Goal: Transaction & Acquisition: Purchase product/service

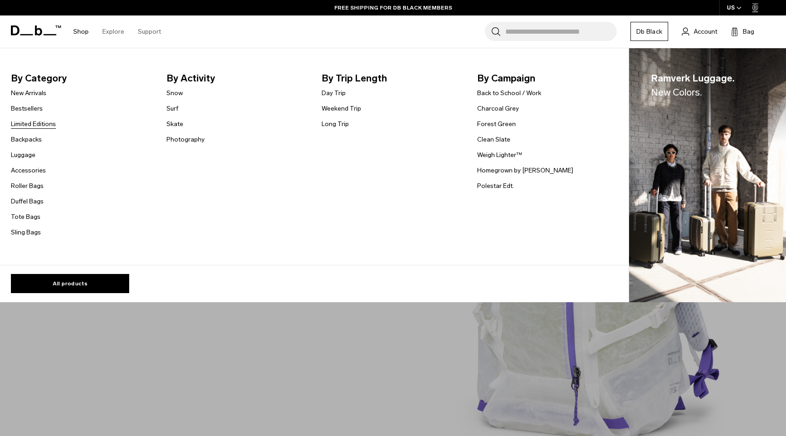
click at [43, 126] on link "Limited Editions" at bounding box center [33, 124] width 45 height 10
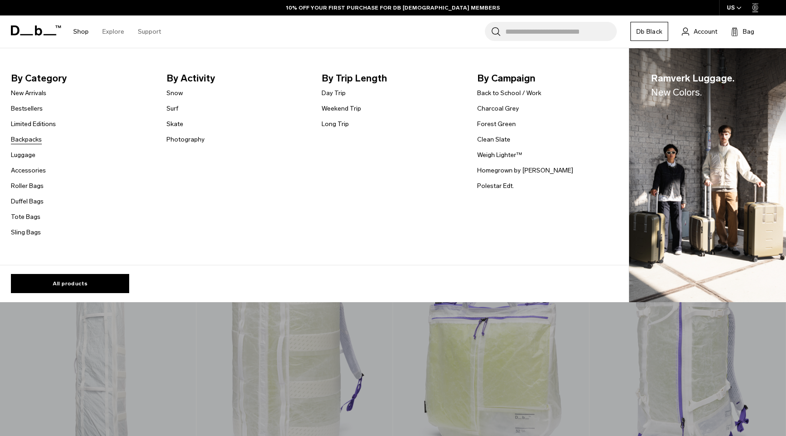
click at [28, 139] on link "Backpacks" at bounding box center [26, 140] width 31 height 10
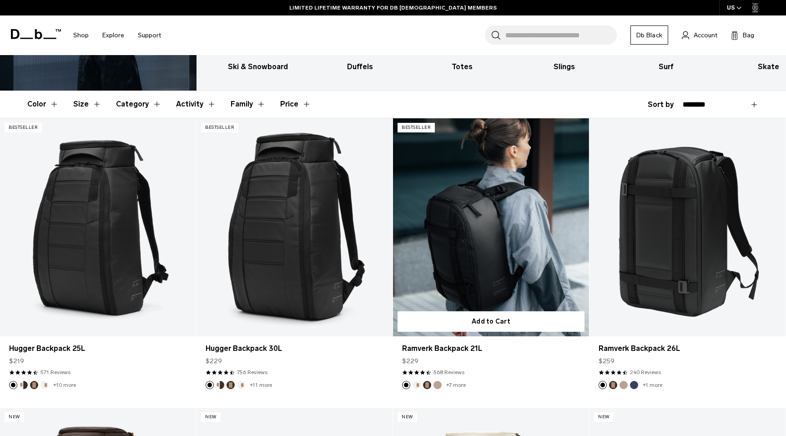
scroll to position [136, 0]
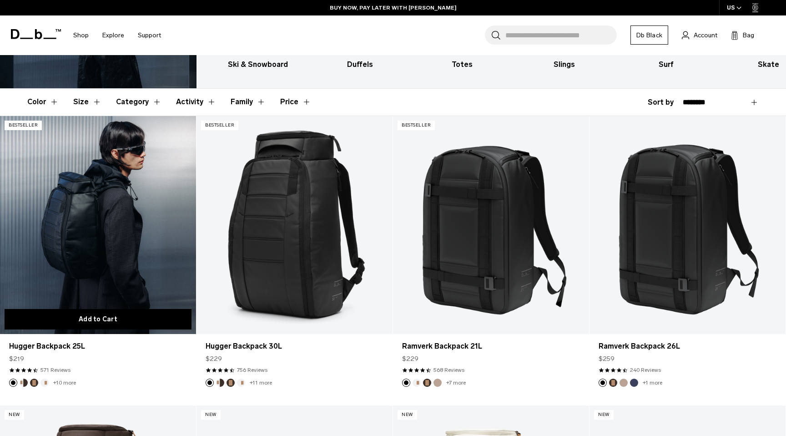
click at [113, 322] on button "Add to Cart" at bounding box center [98, 319] width 187 height 20
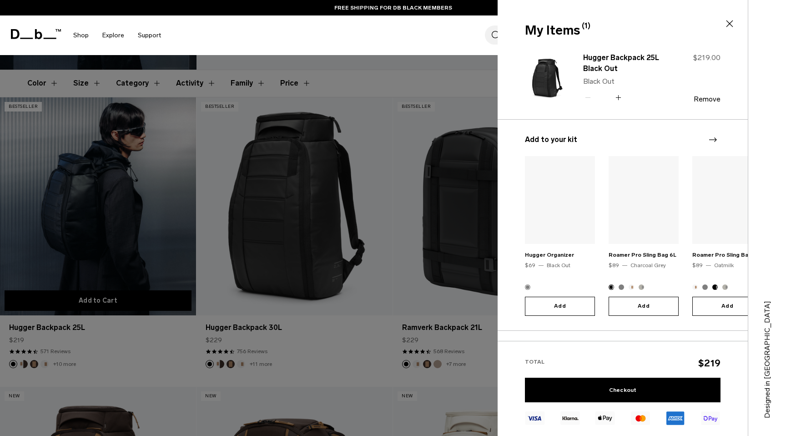
scroll to position [157, 0]
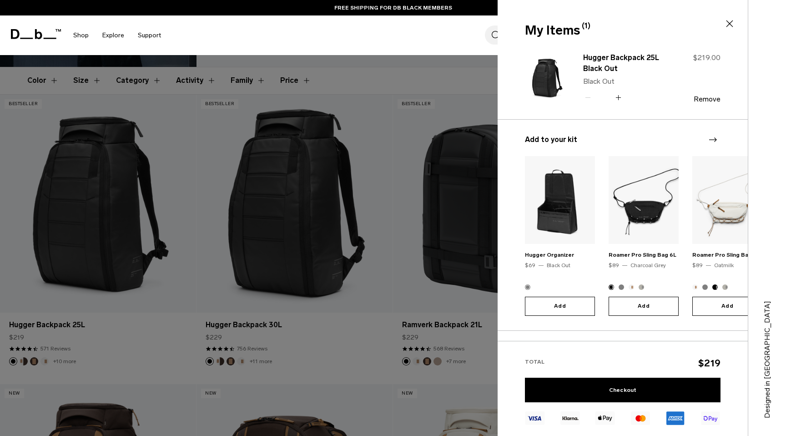
click at [727, 27] on icon at bounding box center [729, 23] width 11 height 11
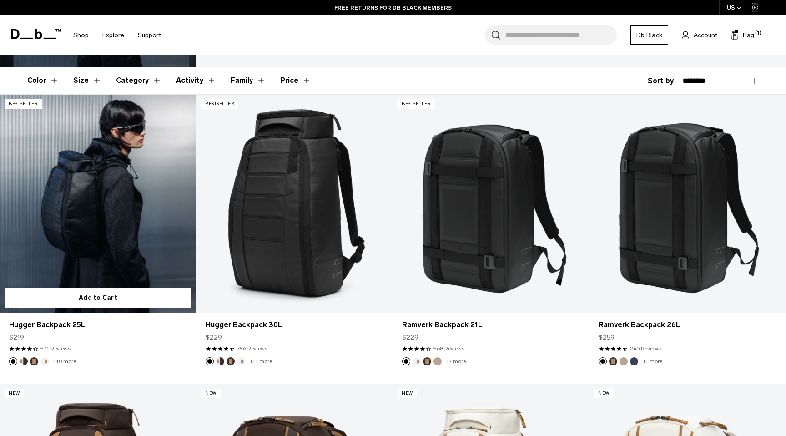
click at [130, 167] on link "Hugger Backpack 25L" at bounding box center [98, 204] width 196 height 218
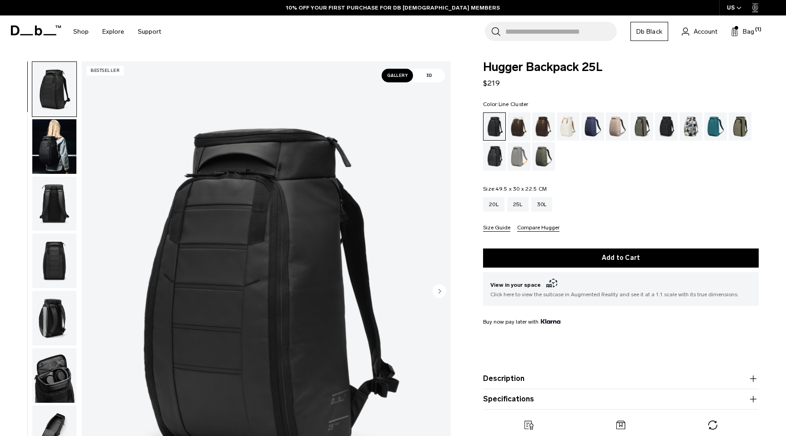
click at [689, 128] on div "Line Cluster" at bounding box center [690, 126] width 23 height 28
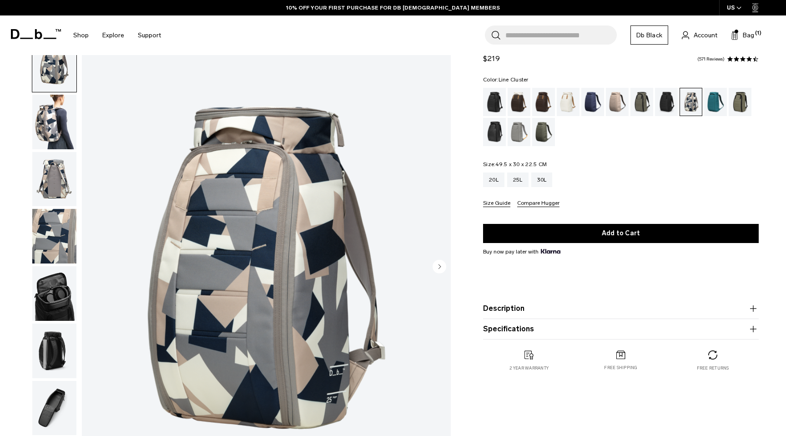
scroll to position [21, 0]
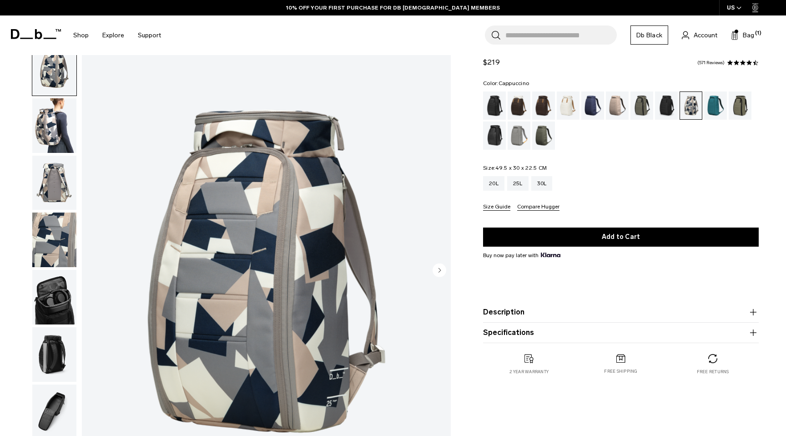
click at [521, 103] on div "Cappuccino" at bounding box center [518, 105] width 23 height 28
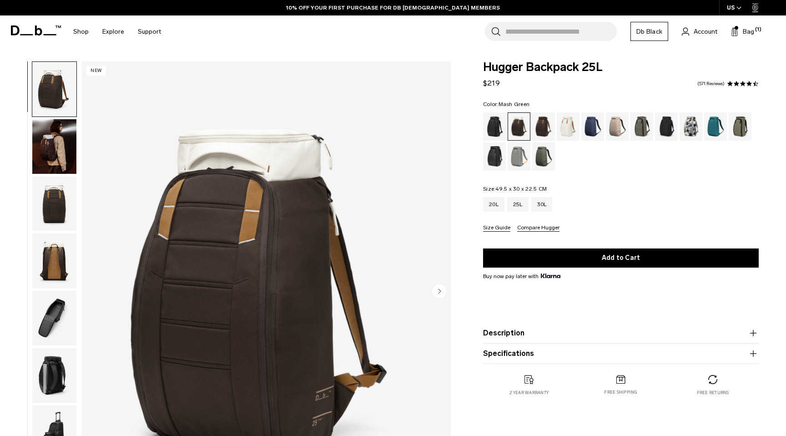
click at [739, 125] on div "Mash Green" at bounding box center [739, 126] width 23 height 28
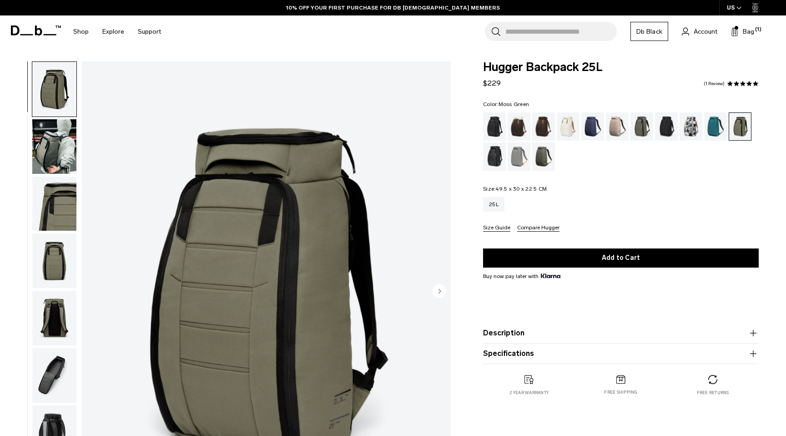
click at [543, 161] on div "Moss Green" at bounding box center [543, 156] width 23 height 28
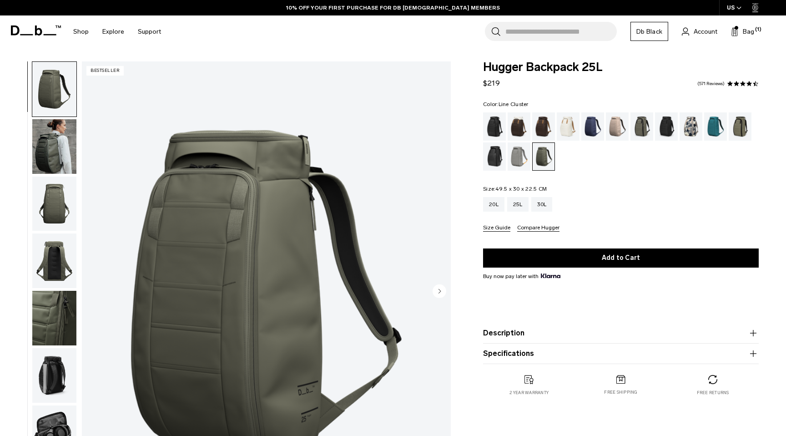
click at [691, 128] on div "Line Cluster" at bounding box center [690, 126] width 23 height 28
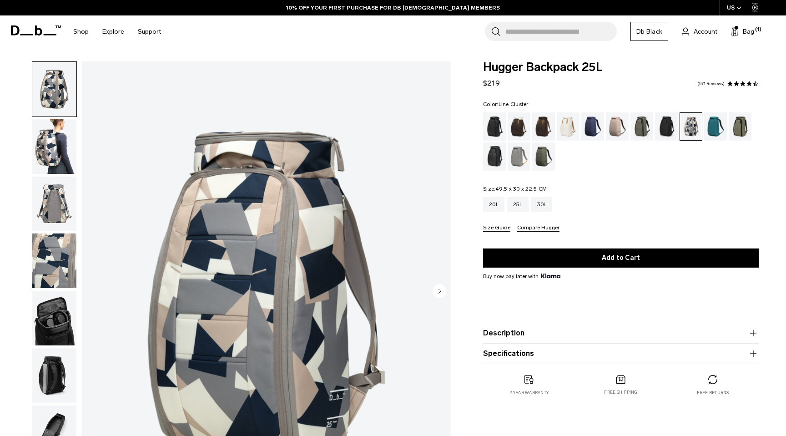
click at [557, 38] on input "Search for Bags, Luggage..." at bounding box center [560, 31] width 111 height 19
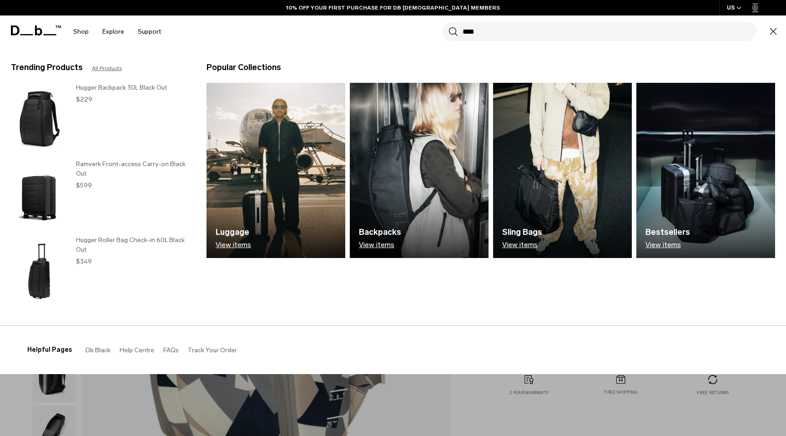
type input "****"
click at [448, 26] on button "Search" at bounding box center [453, 31] width 10 height 10
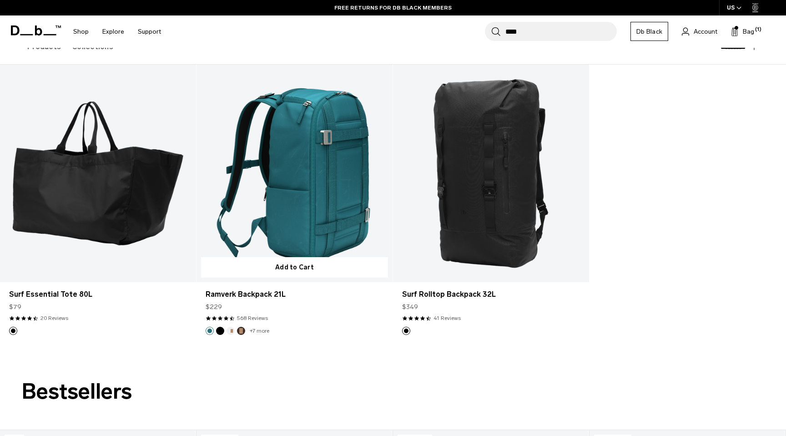
scroll to position [142, 0]
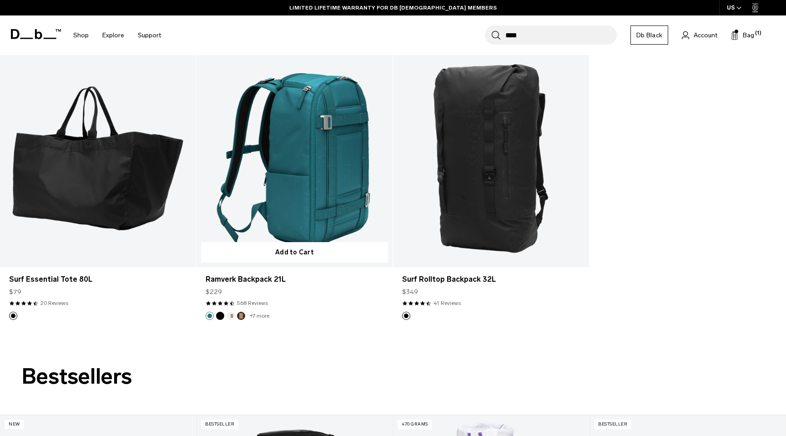
click at [276, 135] on link "Ramverk Backpack 21L" at bounding box center [294, 159] width 196 height 218
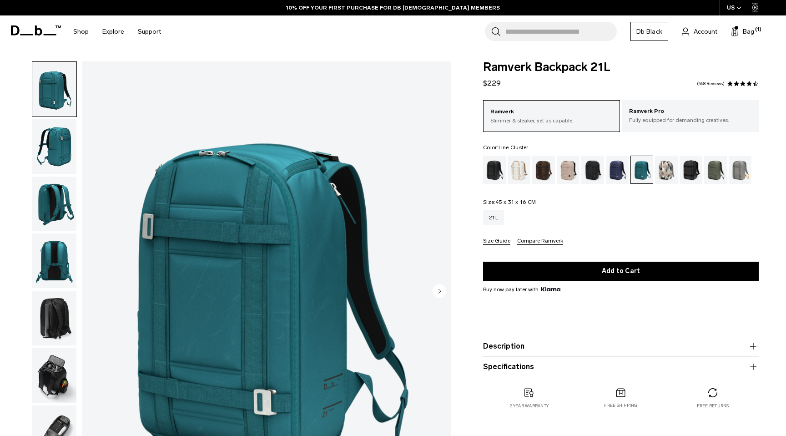
click at [672, 167] on div "Line Cluster" at bounding box center [666, 169] width 23 height 28
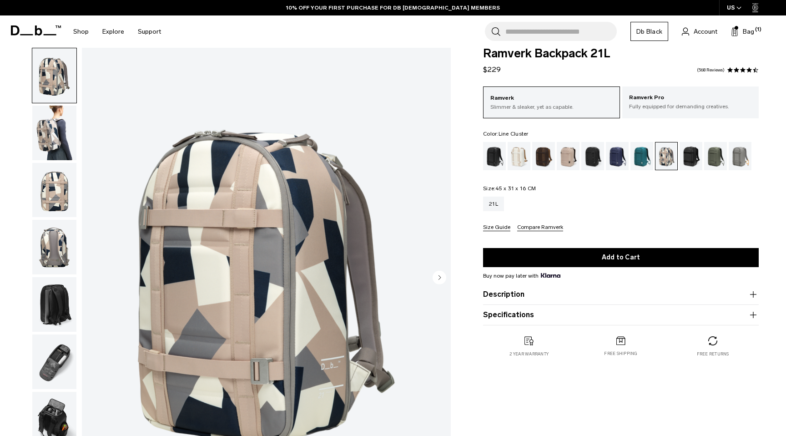
scroll to position [17, 0]
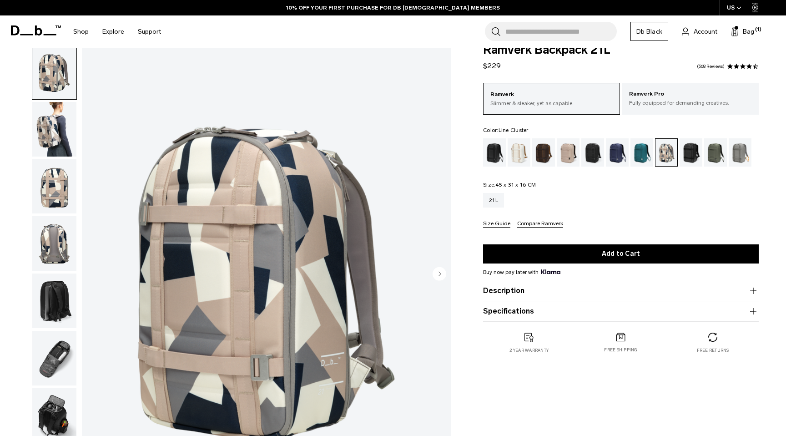
click at [47, 128] on img "button" at bounding box center [54, 129] width 44 height 55
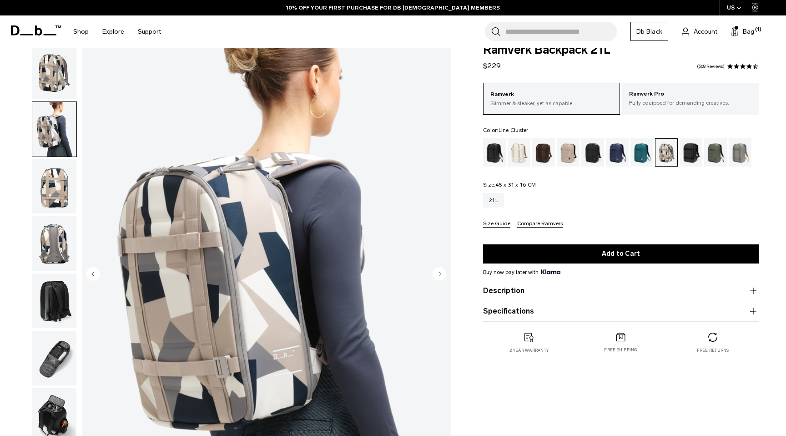
click at [57, 178] on img "button" at bounding box center [54, 186] width 44 height 55
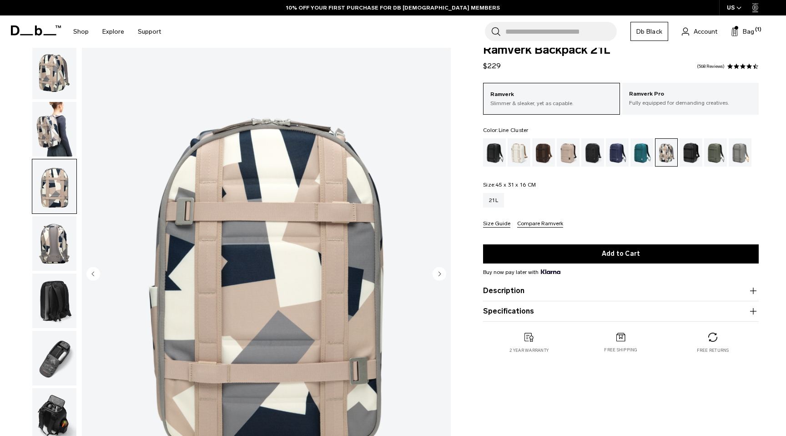
click at [64, 229] on img "button" at bounding box center [54, 243] width 44 height 55
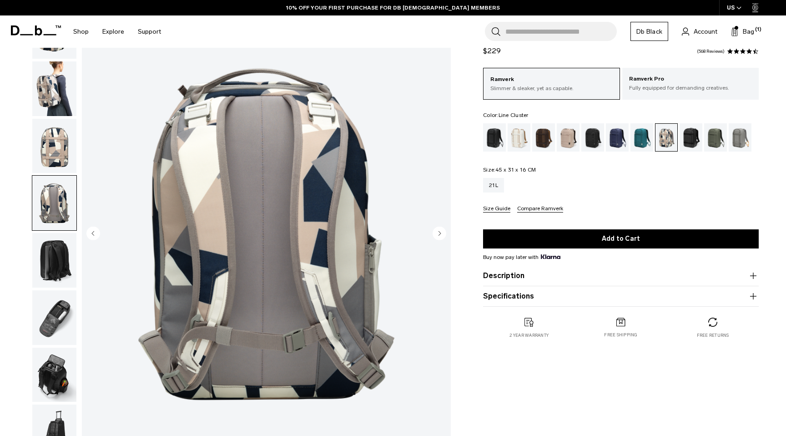
scroll to position [69, 0]
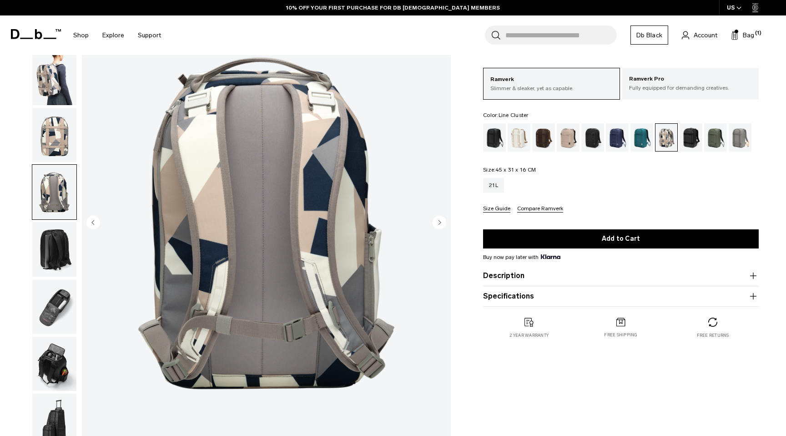
click at [64, 265] on img "button" at bounding box center [54, 249] width 44 height 55
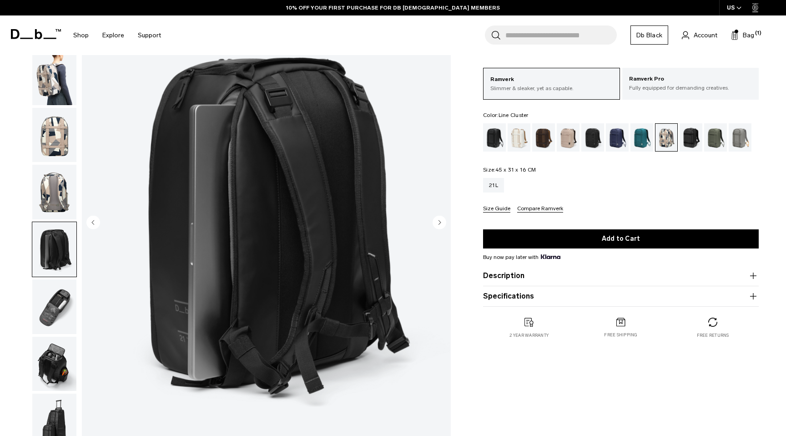
click at [61, 306] on img "button" at bounding box center [54, 306] width 44 height 55
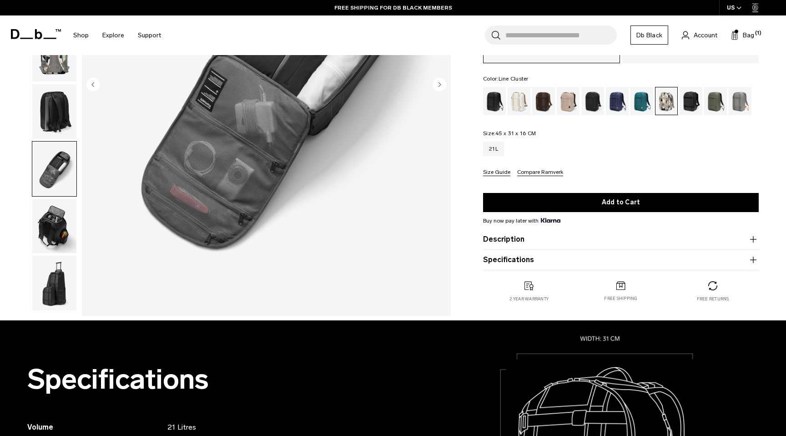
scroll to position [207, 0]
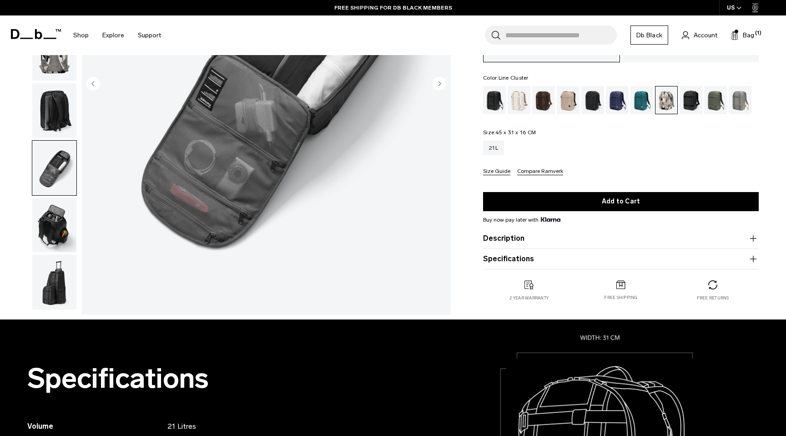
click at [60, 270] on img "button" at bounding box center [54, 282] width 44 height 55
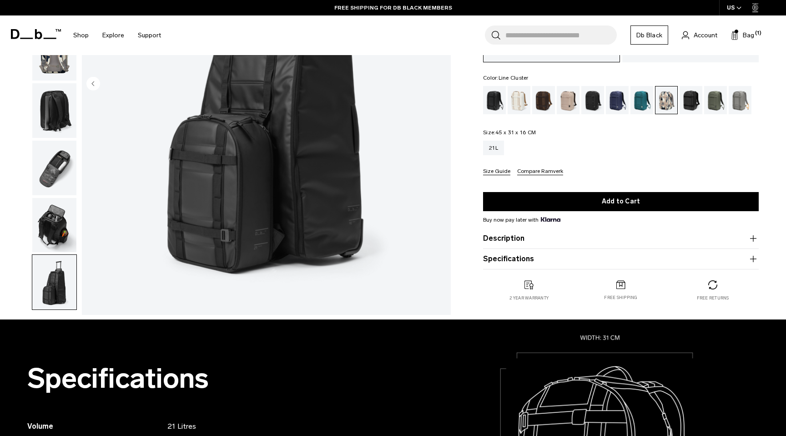
click at [60, 230] on img "button" at bounding box center [54, 225] width 44 height 55
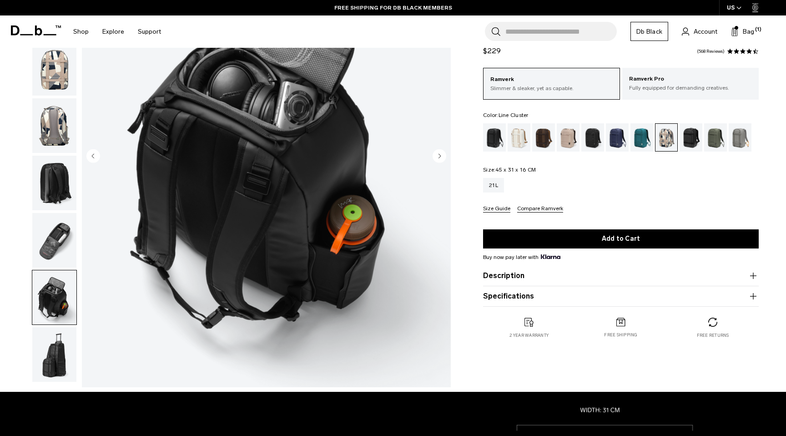
scroll to position [127, 0]
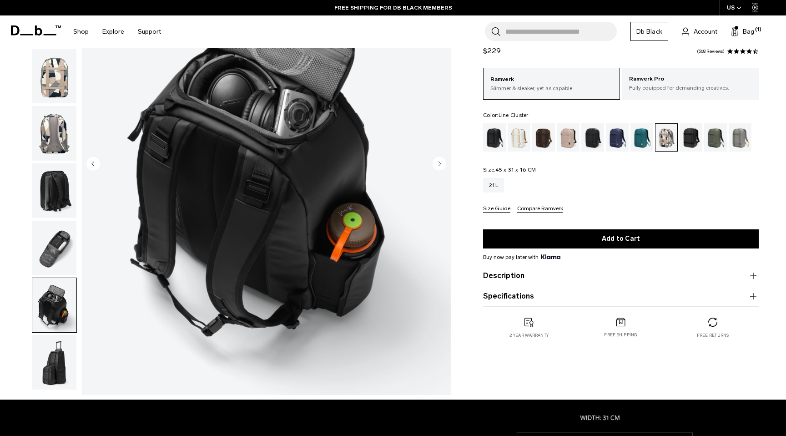
click at [55, 366] on img "button" at bounding box center [54, 362] width 44 height 55
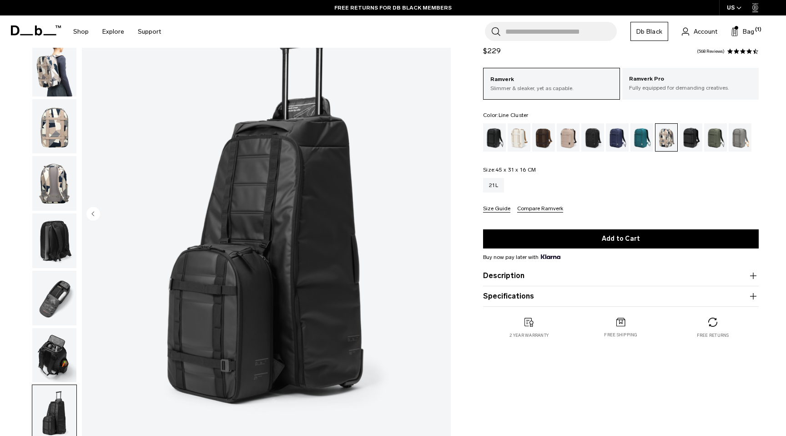
scroll to position [0, 0]
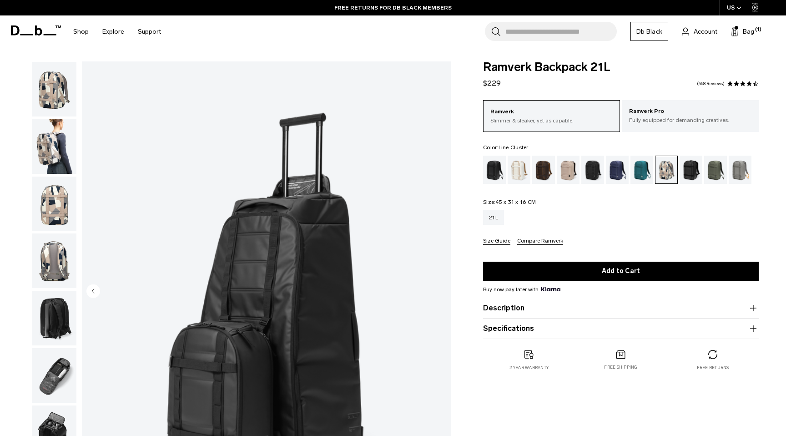
click at [37, 30] on icon at bounding box center [36, 30] width 50 height 10
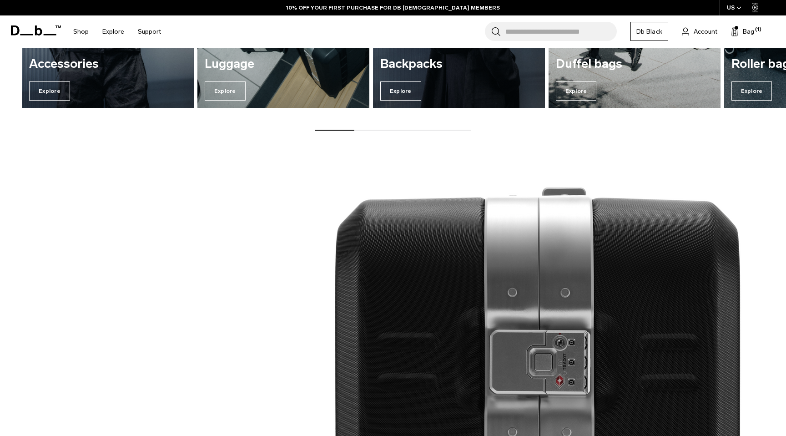
scroll to position [721, 0]
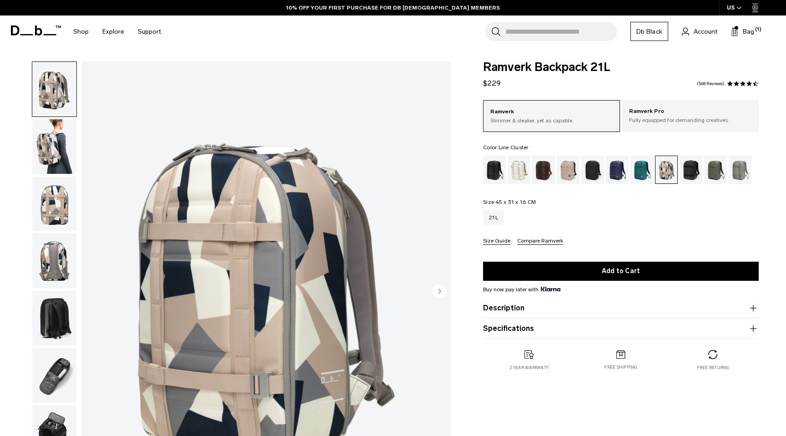
click at [44, 26] on icon at bounding box center [36, 30] width 50 height 10
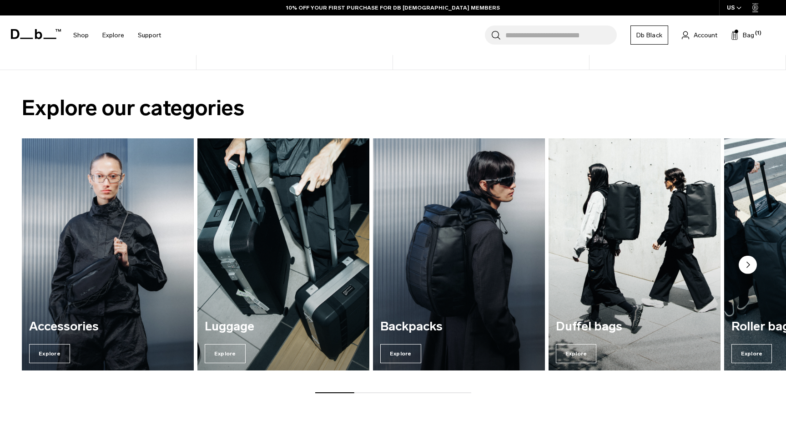
scroll to position [787, 0]
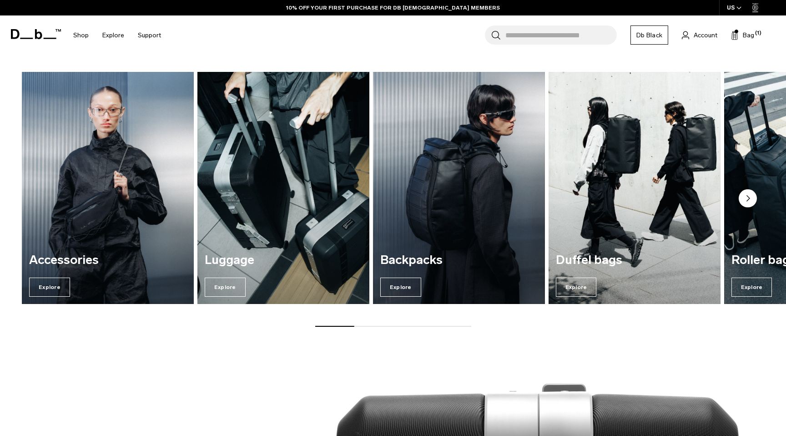
drag, startPoint x: 341, startPoint y: 326, endPoint x: 402, endPoint y: 326, distance: 60.5
click at [402, 326] on div at bounding box center [393, 325] width 156 height 1
click at [746, 200] on circle "Next slide" at bounding box center [747, 198] width 18 height 18
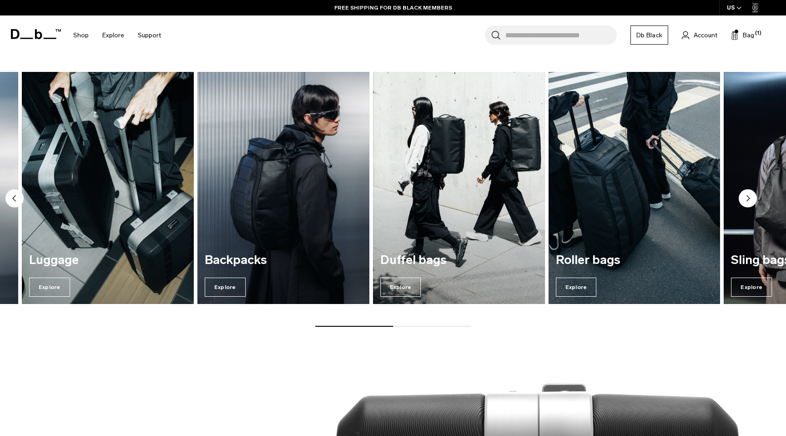
click at [746, 200] on circle "Next slide" at bounding box center [747, 198] width 18 height 18
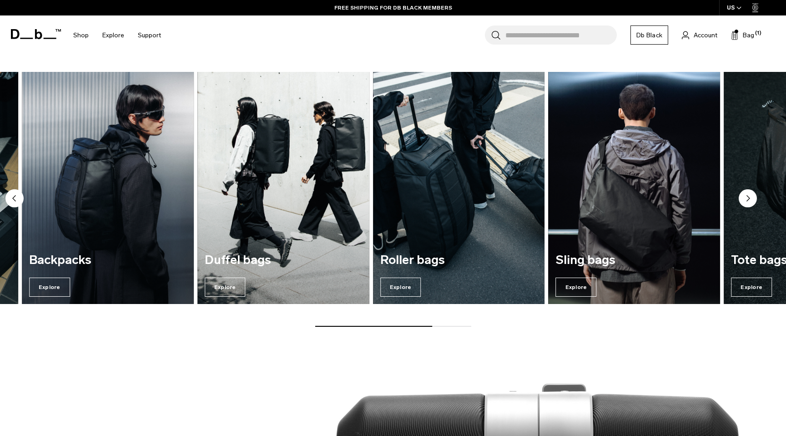
click at [746, 200] on circle "Next slide" at bounding box center [747, 198] width 18 height 18
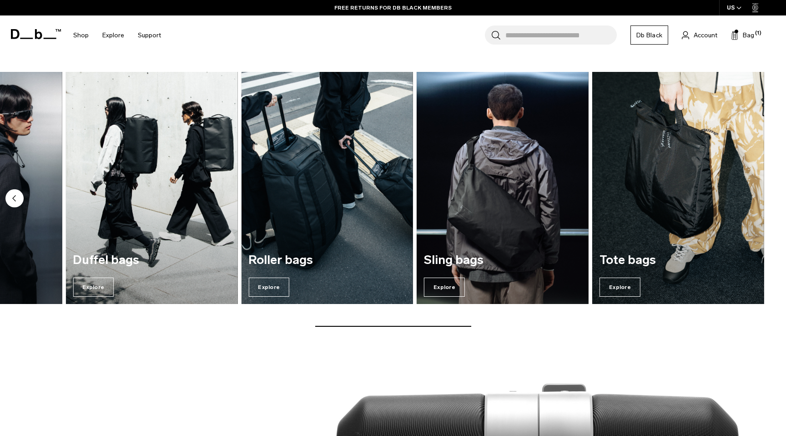
click at [13, 200] on circle "Previous slide" at bounding box center [14, 198] width 18 height 18
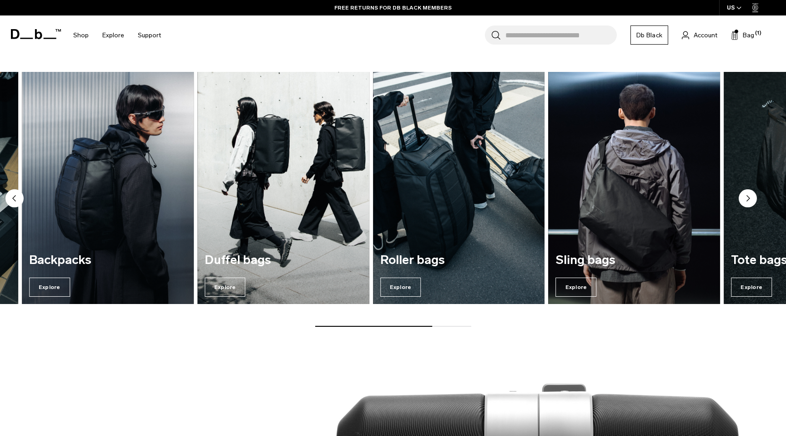
click at [13, 200] on circle "Previous slide" at bounding box center [14, 198] width 18 height 18
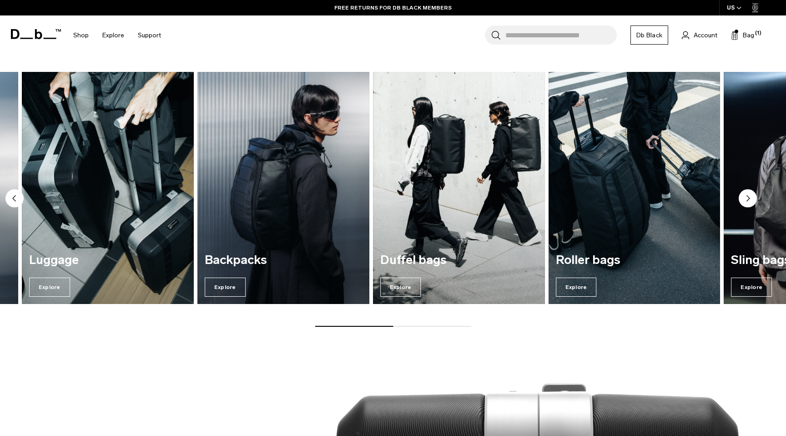
click at [14, 200] on circle "Previous slide" at bounding box center [14, 198] width 18 height 18
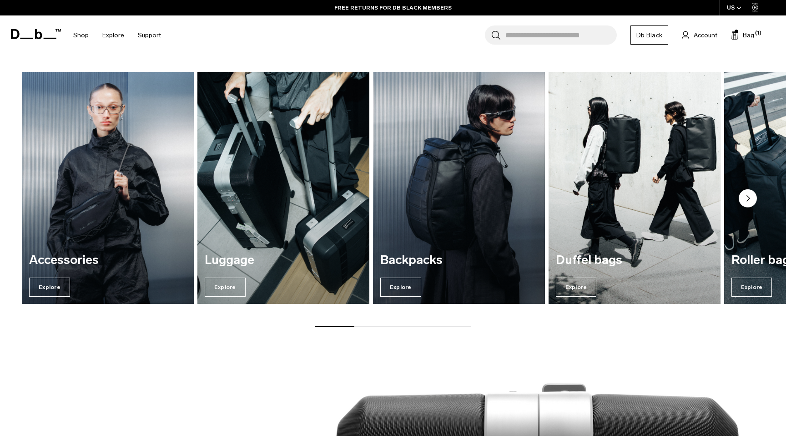
click at [95, 150] on img "1 / 7" at bounding box center [107, 188] width 177 height 239
